Goal: Task Accomplishment & Management: Complete application form

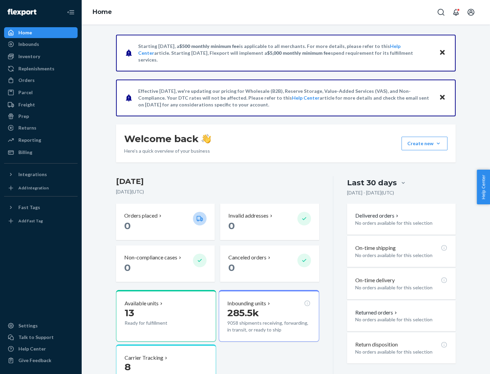
click at [438, 144] on button "Create new Create new inbound Create new order Create new product" at bounding box center [424, 144] width 46 height 14
click at [41, 44] on div "Inbounds" at bounding box center [41, 44] width 72 height 10
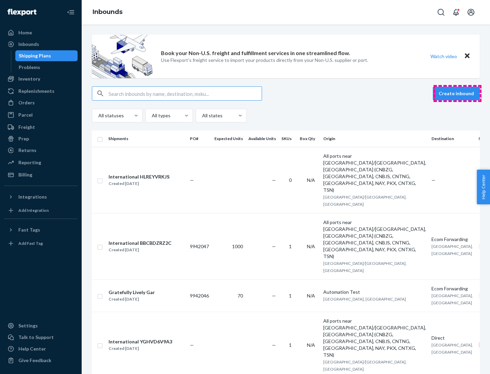
click at [457, 94] on button "Create inbound" at bounding box center [456, 94] width 47 height 14
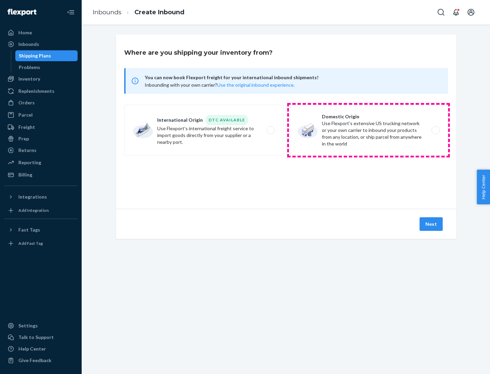
click at [368, 130] on label "Domestic Origin Use Flexport’s extensive US trucking network or your own carrie…" at bounding box center [368, 130] width 159 height 51
click at [435, 130] on input "Domestic Origin Use Flexport’s extensive US trucking network or your own carrie…" at bounding box center [437, 130] width 4 height 4
radio input "true"
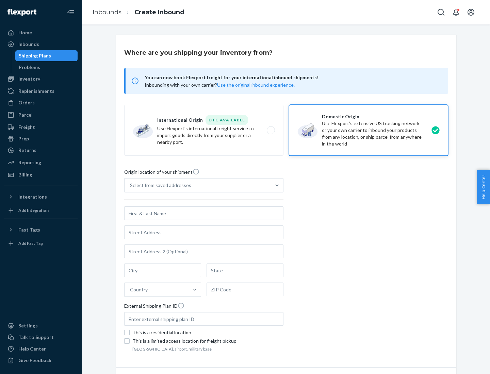
click at [159, 185] on div "Select from saved addresses" at bounding box center [160, 185] width 61 height 7
click at [131, 185] on input "Select from saved addresses" at bounding box center [130, 185] width 1 height 7
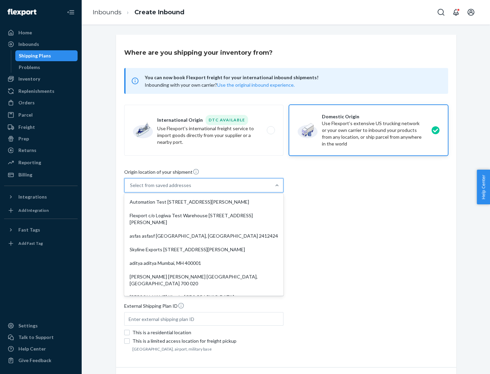
scroll to position [3, 0]
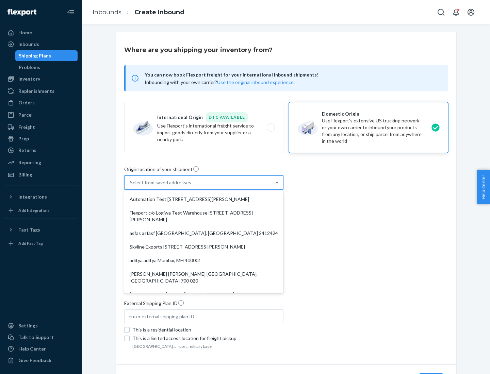
click at [204, 199] on div "Automation Test [STREET_ADDRESS][PERSON_NAME]" at bounding box center [204, 200] width 156 height 14
click at [131, 186] on input "option Automation Test [STREET_ADDRESS][PERSON_NAME]. 9 results available. Use …" at bounding box center [130, 182] width 1 height 7
type input "Automation Test"
type input "9th Floor"
type input "[GEOGRAPHIC_DATA]"
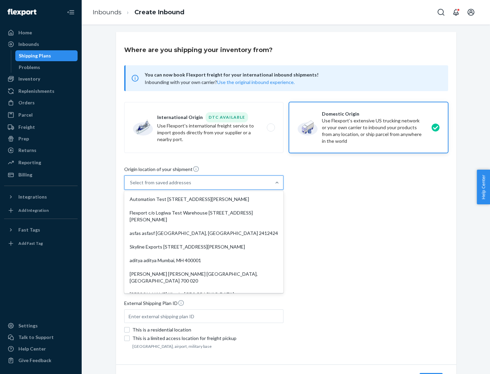
type input "CA"
type input "94104"
type input "[STREET_ADDRESS][PERSON_NAME]"
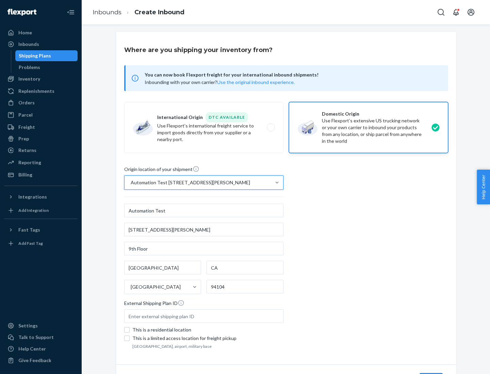
scroll to position [40, 0]
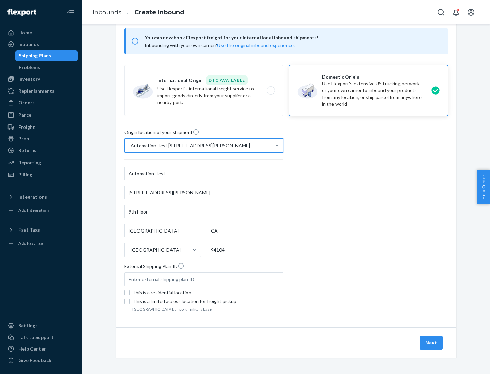
click at [431, 343] on button "Next" at bounding box center [430, 343] width 23 height 14
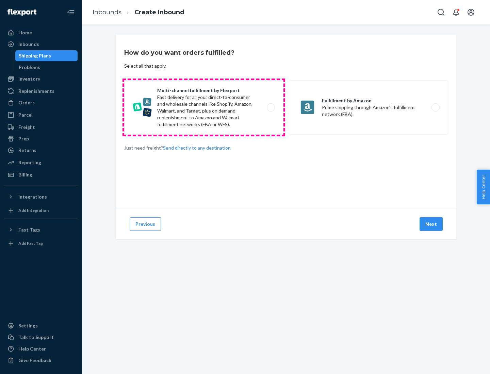
click at [204, 108] on label "Multi-channel fulfillment by Flexport Fast delivery for all your direct-to-cons…" at bounding box center [203, 107] width 159 height 54
click at [270, 108] on input "Multi-channel fulfillment by Flexport Fast delivery for all your direct-to-cons…" at bounding box center [272, 107] width 4 height 4
radio input "true"
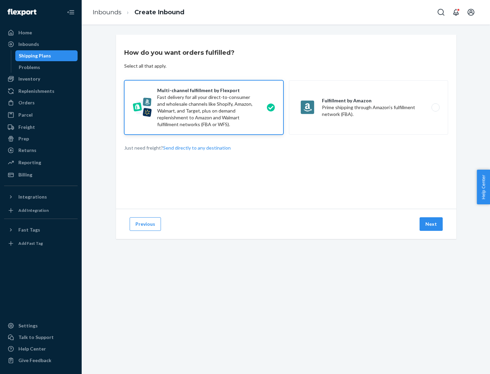
click at [431, 224] on button "Next" at bounding box center [430, 224] width 23 height 14
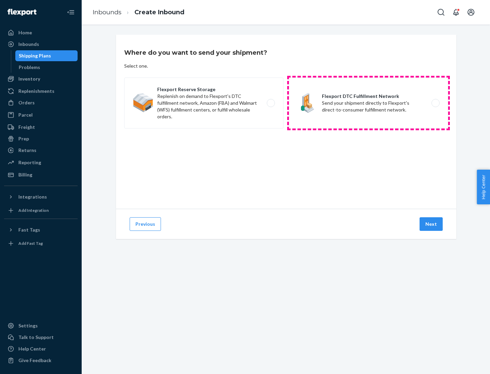
click at [368, 103] on label "Flexport DTC Fulfillment Network Send your shipment directly to Flexport's dire…" at bounding box center [368, 103] width 159 height 51
click at [435, 103] on input "Flexport DTC Fulfillment Network Send your shipment directly to Flexport's dire…" at bounding box center [437, 103] width 4 height 4
radio input "true"
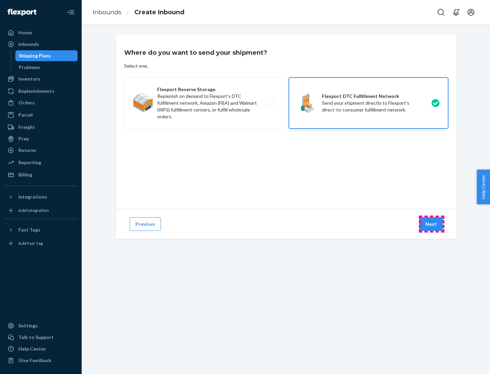
click at [431, 224] on button "Next" at bounding box center [430, 224] width 23 height 14
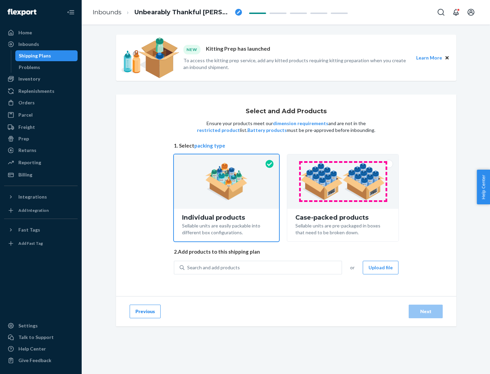
click at [343, 182] on img at bounding box center [342, 181] width 85 height 37
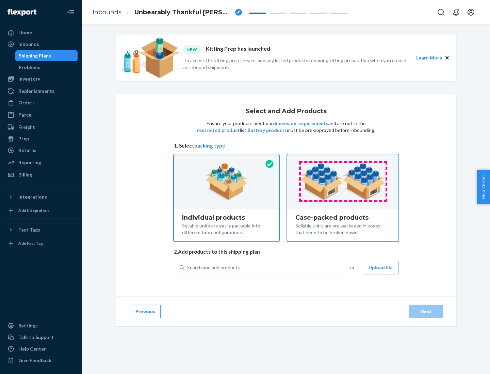
click at [343, 159] on input "Case-packed products Sellable units are pre-packaged in boxes that need to be b…" at bounding box center [343, 156] width 4 height 4
radio input "true"
radio input "false"
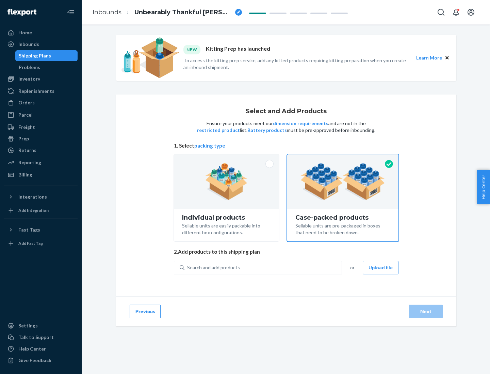
click at [263, 267] on div "Search and add products" at bounding box center [262, 268] width 157 height 12
click at [188, 267] on input "Search and add products" at bounding box center [187, 267] width 1 height 7
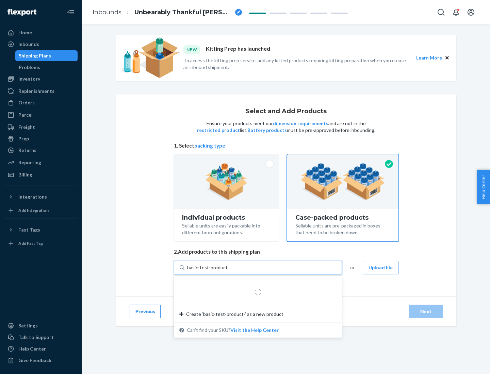
type input "basic-test-product-1"
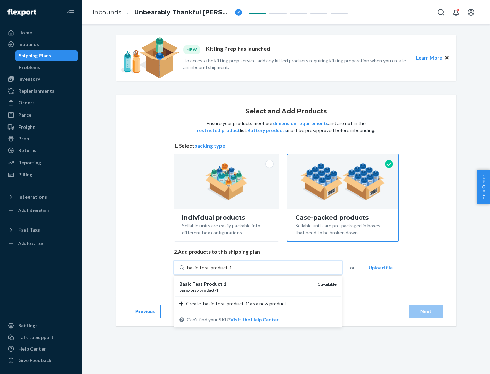
click at [246, 290] on div "basic - test - product - 1" at bounding box center [245, 290] width 133 height 6
click at [231, 271] on input "basic-test-product-1" at bounding box center [209, 267] width 44 height 7
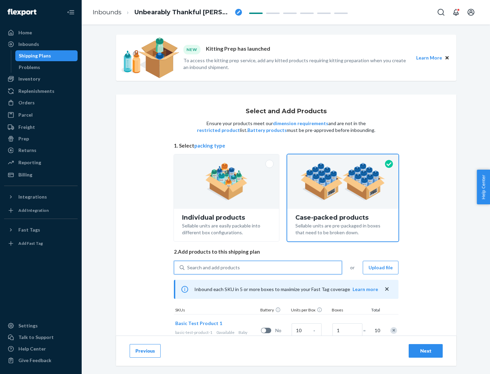
scroll to position [24, 0]
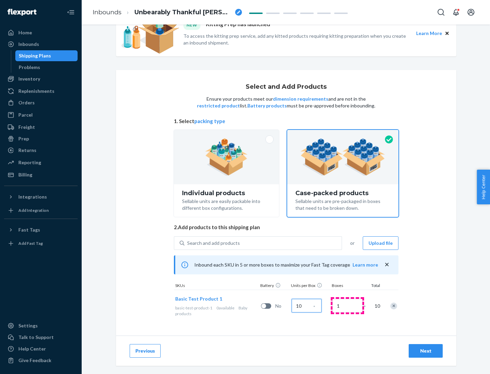
type input "10"
type input "7"
click at [426, 351] on div "Next" at bounding box center [425, 351] width 22 height 7
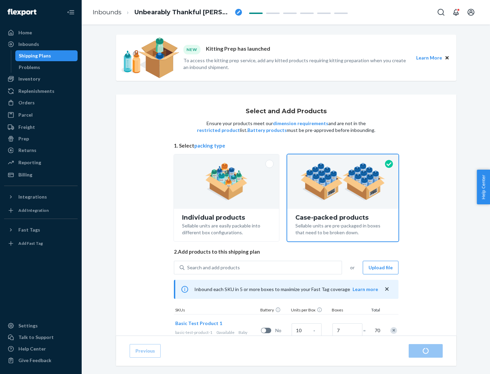
radio input "true"
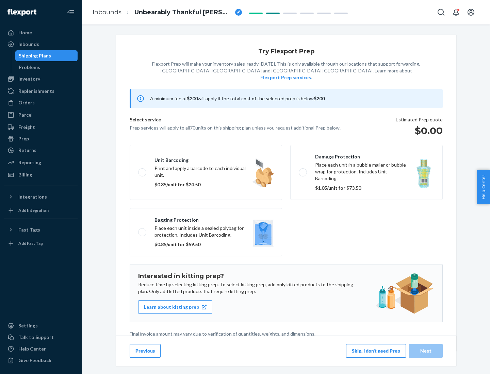
scroll to position [2, 0]
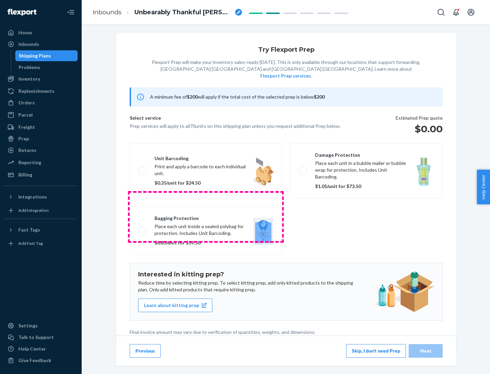
click at [206, 217] on label "Bagging protection Place each unit inside a sealed polybag for protection. Incl…" at bounding box center [206, 230] width 152 height 48
click at [143, 228] on input "Bagging protection Place each unit inside a sealed polybag for protection. Incl…" at bounding box center [140, 230] width 4 height 4
checkbox input "true"
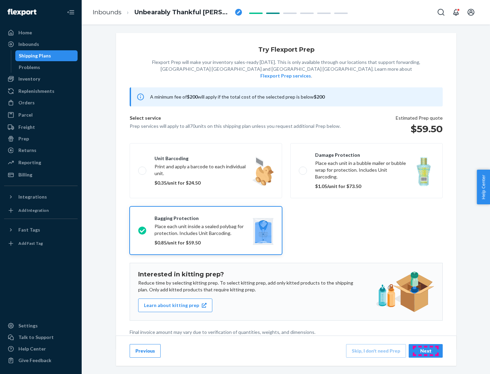
click at [426, 351] on div "Next" at bounding box center [425, 351] width 22 height 7
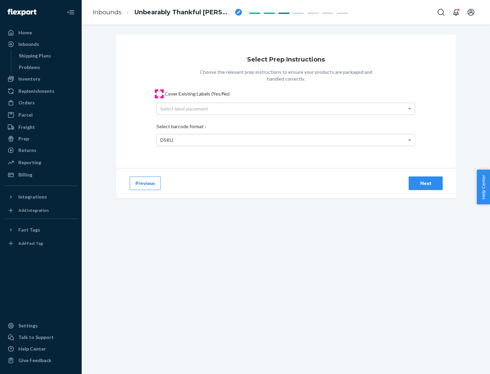
click at [159, 94] on input "Cover Existing Labels (Yes/No)" at bounding box center [158, 93] width 5 height 5
checkbox input "true"
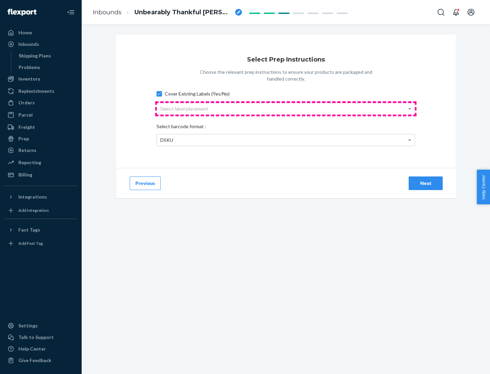
click at [286, 109] on div "Select label placement" at bounding box center [286, 109] width 258 height 12
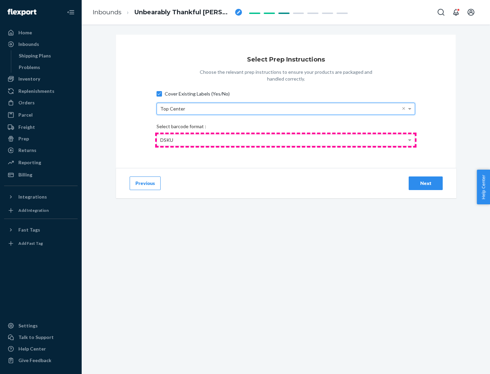
click at [286, 140] on div "DSKU" at bounding box center [286, 140] width 258 height 12
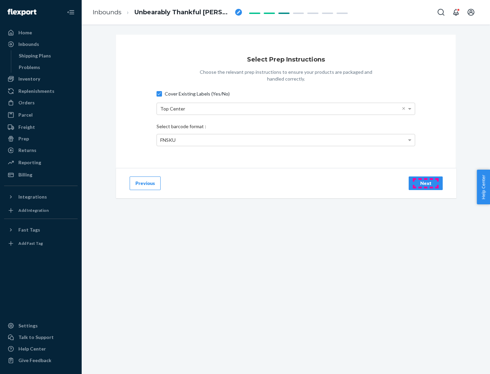
click at [426, 183] on div "Next" at bounding box center [425, 183] width 22 height 7
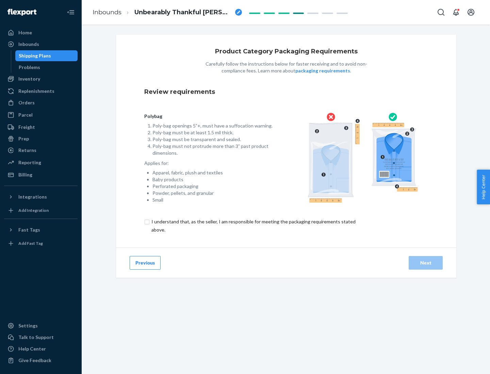
click at [253, 226] on input "checkbox" at bounding box center [257, 226] width 226 height 16
checkbox input "true"
click at [426, 263] on div "Next" at bounding box center [425, 263] width 22 height 7
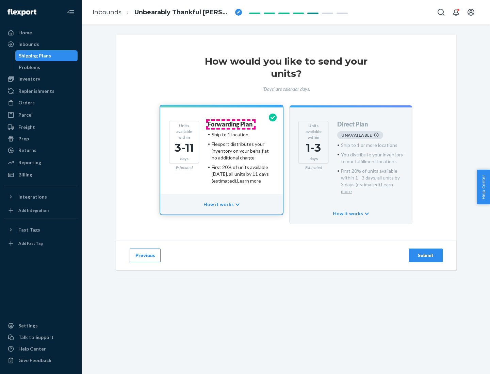
click at [231, 124] on h4 "Forwarding Plan" at bounding box center [230, 124] width 45 height 7
click at [426, 252] on div "Submit" at bounding box center [425, 255] width 22 height 7
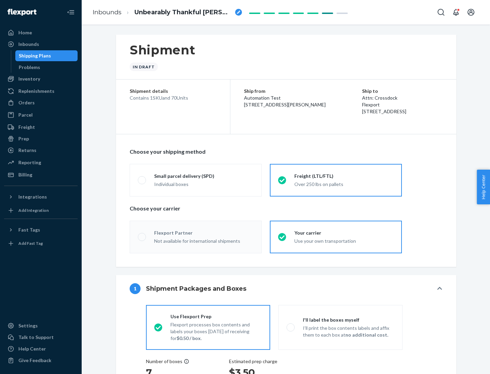
radio input "true"
radio input "false"
radio input "true"
radio input "false"
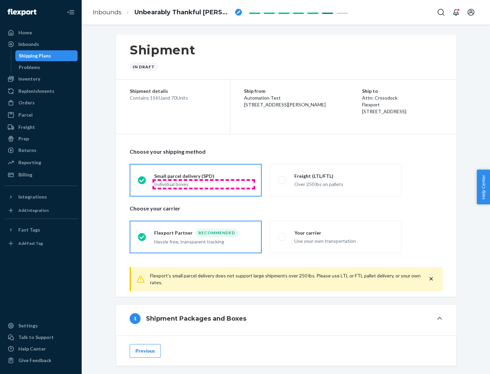
click at [204, 184] on div "Individual boxes" at bounding box center [203, 184] width 99 height 7
click at [142, 182] on input "Small parcel delivery (SPD) Individual boxes" at bounding box center [140, 180] width 4 height 4
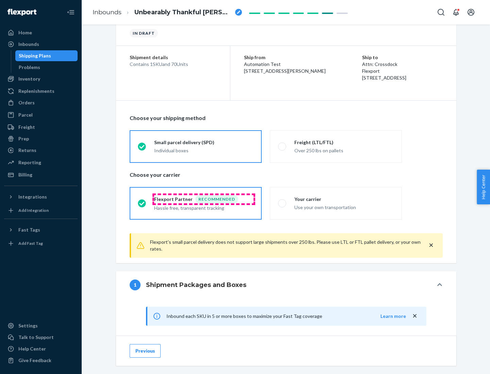
click at [204, 199] on div "Recommended" at bounding box center [216, 199] width 43 height 8
click at [142, 201] on input "Flexport Partner Recommended Hassle free, transparent tracking" at bounding box center [140, 203] width 4 height 4
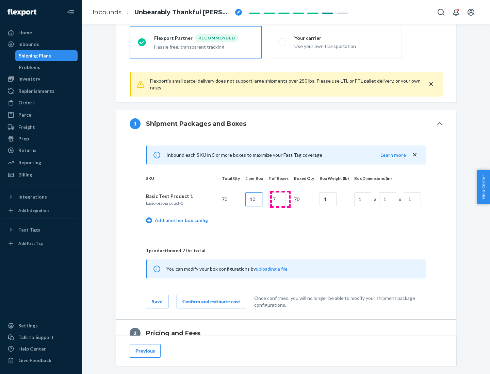
type input "10"
type input "7"
type input "1"
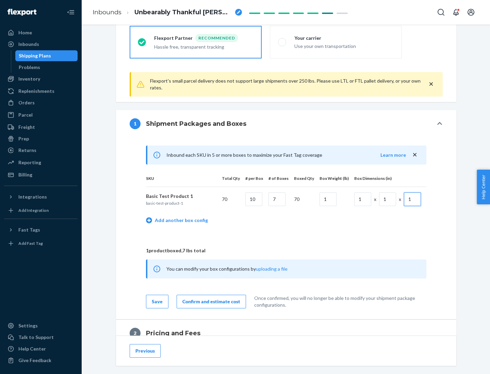
scroll to position [297, 0]
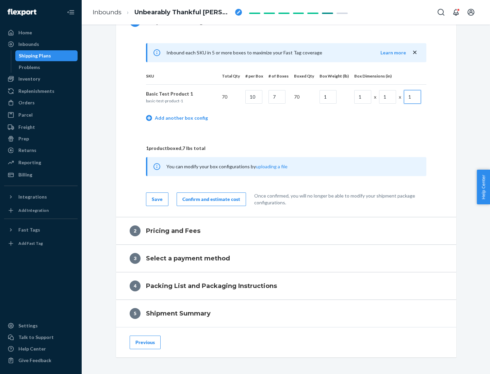
type input "1"
click at [210, 199] on div "Confirm and estimate cost" at bounding box center [211, 199] width 58 height 7
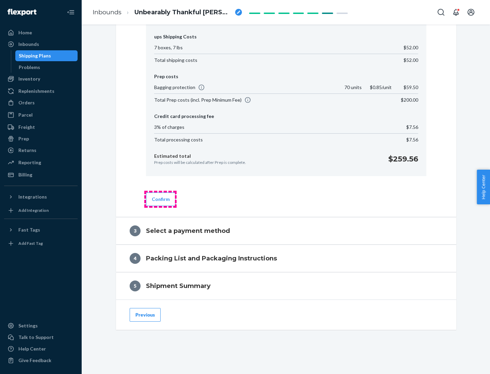
click at [160, 199] on button "Confirm" at bounding box center [161, 200] width 30 height 14
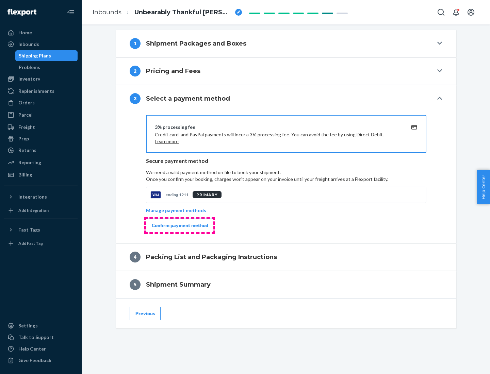
click at [179, 226] on div "Confirm payment method" at bounding box center [180, 225] width 56 height 7
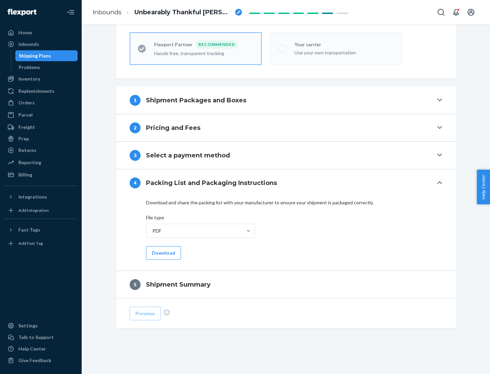
click at [163, 253] on button "Download" at bounding box center [163, 253] width 35 height 14
